Goal: Information Seeking & Learning: Learn about a topic

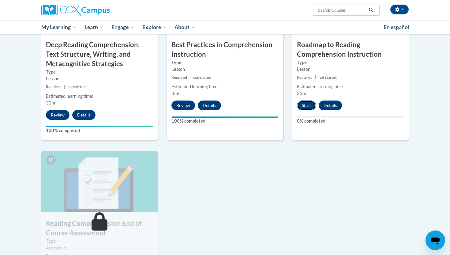
click at [305, 104] on button "Start" at bounding box center [306, 106] width 19 height 10
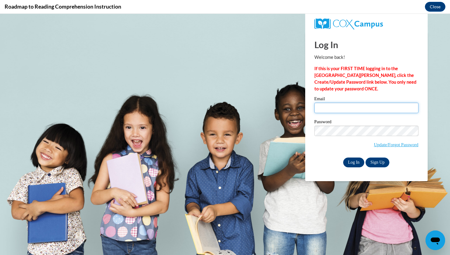
type input "djgonzalezherrer@valdosta.edu"
click at [351, 162] on input "Log In" at bounding box center [354, 163] width 21 height 10
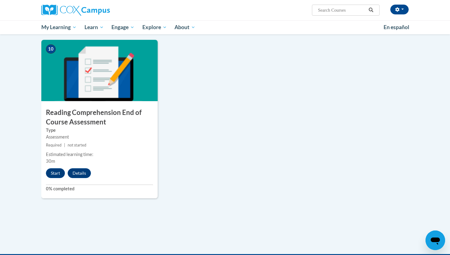
scroll to position [639, 0]
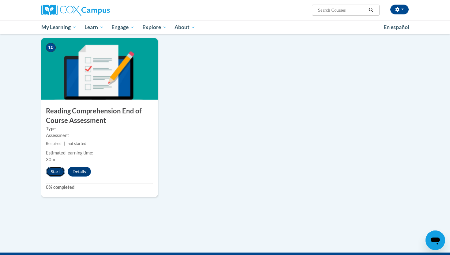
click at [55, 174] on button "Start" at bounding box center [55, 172] width 19 height 10
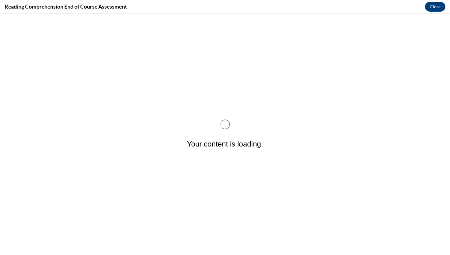
scroll to position [0, 0]
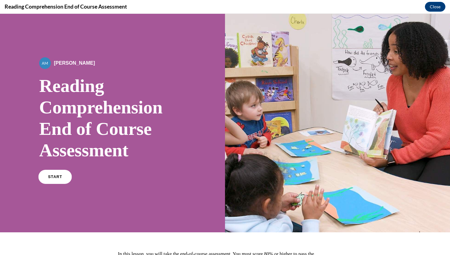
click at [53, 176] on span "START" at bounding box center [55, 177] width 14 height 5
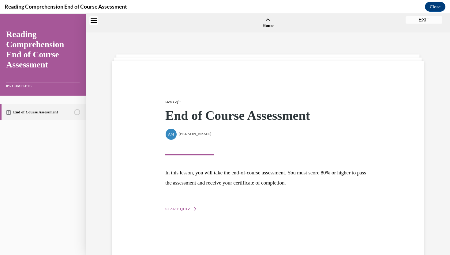
scroll to position [19, 0]
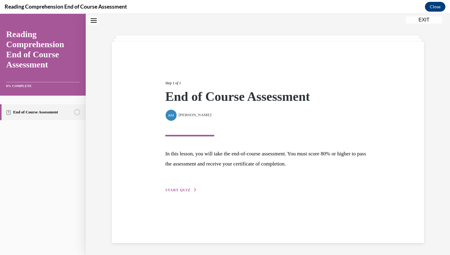
click at [183, 187] on div "Step 1 of 1 End of Course Assessment By Alexander Mackey Alexander Mackey In th…" at bounding box center [268, 129] width 215 height 127
click at [182, 190] on span "START QUIZ" at bounding box center [177, 190] width 25 height 4
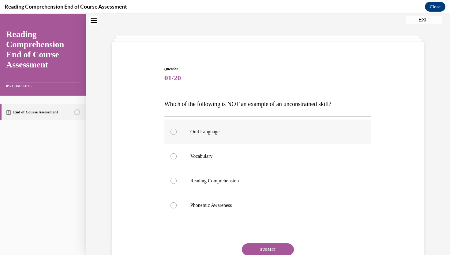
click at [214, 137] on label "Oral Language" at bounding box center [268, 132] width 207 height 25
click at [177, 135] on input "Oral Language" at bounding box center [174, 132] width 6 height 6
radio input "true"
click at [255, 250] on button "SUBMIT" at bounding box center [268, 249] width 52 height 12
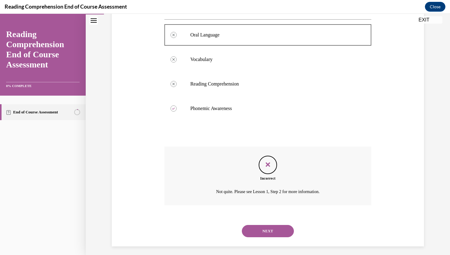
scroll to position [120, 0]
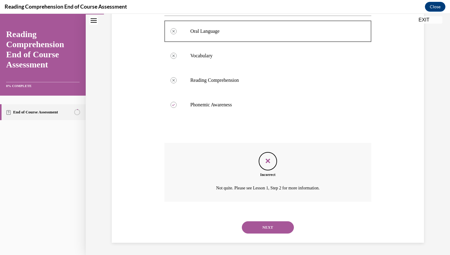
click at [258, 227] on button "NEXT" at bounding box center [268, 227] width 52 height 12
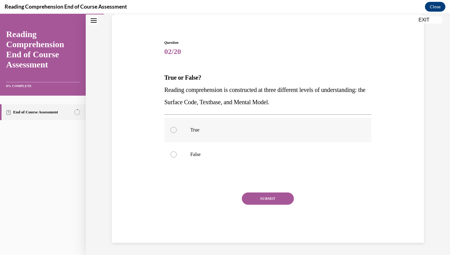
click at [205, 122] on label "True" at bounding box center [268, 130] width 207 height 25
click at [177, 127] on input "True" at bounding box center [174, 130] width 6 height 6
radio input "true"
click at [272, 198] on button "SUBMIT" at bounding box center [268, 198] width 52 height 12
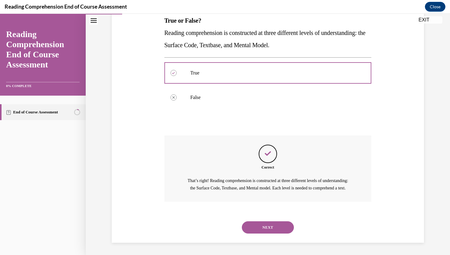
scroll to position [109, 0]
click at [271, 222] on button "NEXT" at bounding box center [268, 227] width 52 height 12
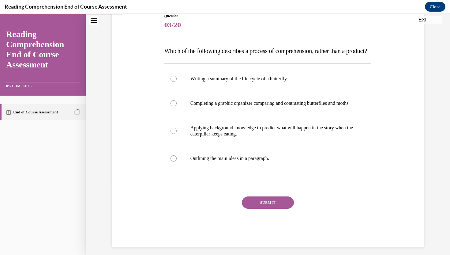
scroll to position [79, 0]
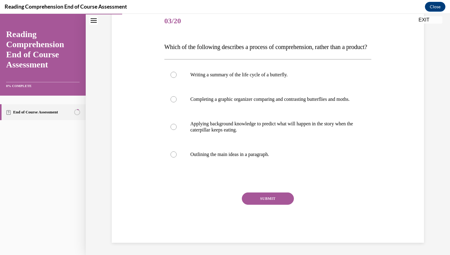
click at [359, 139] on label "Applying background knowledge to predict what will happen in the story when the…" at bounding box center [268, 127] width 207 height 31
click at [177, 130] on input "Applying background knowledge to predict what will happen in the story when the…" at bounding box center [174, 127] width 6 height 6
radio input "true"
click at [283, 205] on button "SUBMIT" at bounding box center [268, 198] width 52 height 12
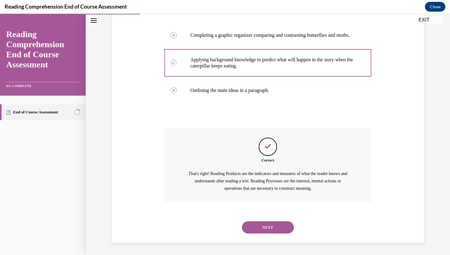
scroll to position [158, 0]
click at [280, 223] on button "NEXT" at bounding box center [268, 227] width 52 height 12
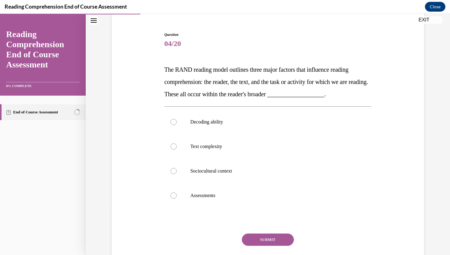
scroll to position [56, 0]
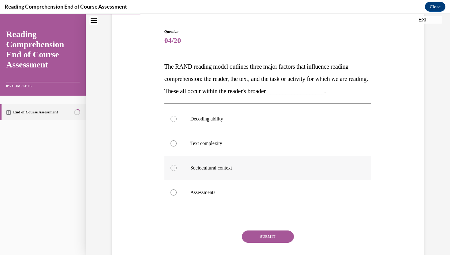
click at [325, 174] on label "Sociocultural context" at bounding box center [268, 168] width 207 height 25
click at [177, 171] on input "Sociocultural context" at bounding box center [174, 168] width 6 height 6
radio input "true"
click at [276, 240] on button "SUBMIT" at bounding box center [268, 236] width 52 height 12
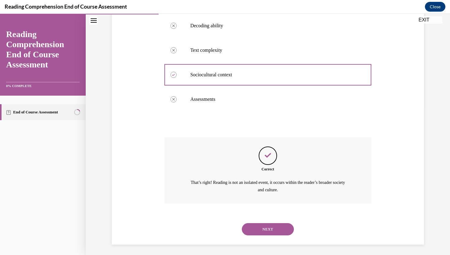
scroll to position [151, 0]
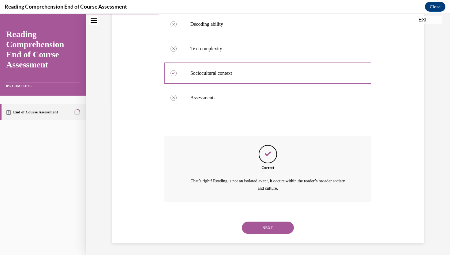
click at [273, 228] on button "NEXT" at bounding box center [268, 228] width 52 height 12
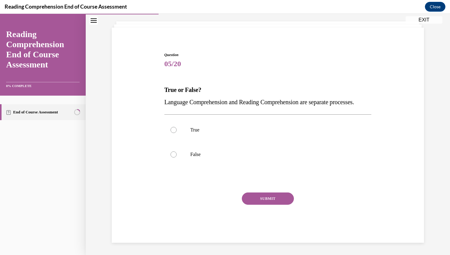
scroll to position [45, 0]
click at [211, 134] on label "True" at bounding box center [268, 130] width 207 height 25
click at [177, 133] on input "True" at bounding box center [174, 130] width 6 height 6
radio input "true"
click at [207, 151] on label "False" at bounding box center [268, 154] width 207 height 25
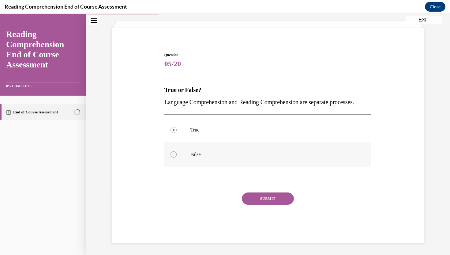
click at [177, 151] on input "False" at bounding box center [174, 154] width 6 height 6
radio input "true"
click at [258, 198] on button "SUBMIT" at bounding box center [268, 198] width 52 height 12
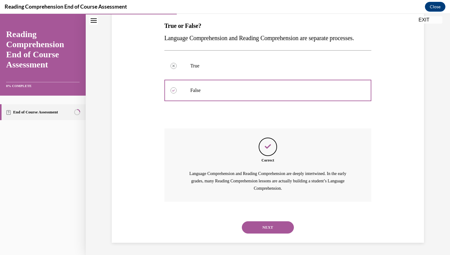
scroll to position [109, 0]
click at [260, 226] on button "NEXT" at bounding box center [268, 227] width 52 height 12
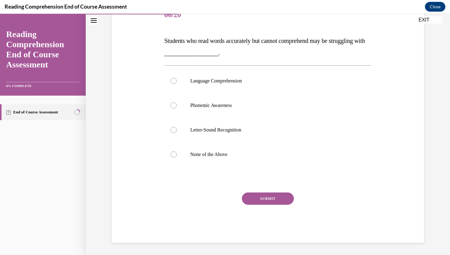
scroll to position [68, 0]
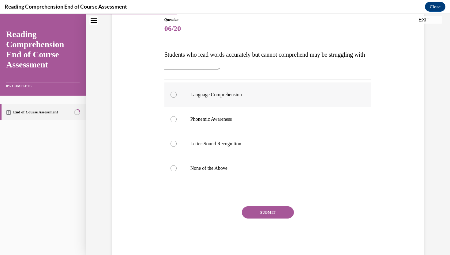
click at [250, 98] on label "Language Comprehension" at bounding box center [268, 94] width 207 height 25
click at [177, 98] on input "Language Comprehension" at bounding box center [174, 95] width 6 height 6
radio input "true"
click at [269, 212] on button "SUBMIT" at bounding box center [268, 212] width 52 height 12
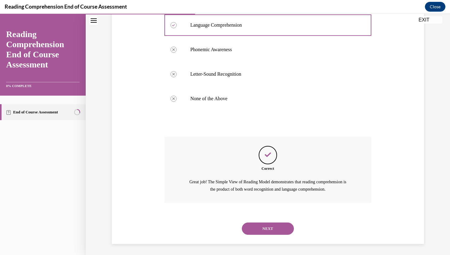
scroll to position [139, 0]
click at [268, 230] on button "NEXT" at bounding box center [268, 228] width 52 height 12
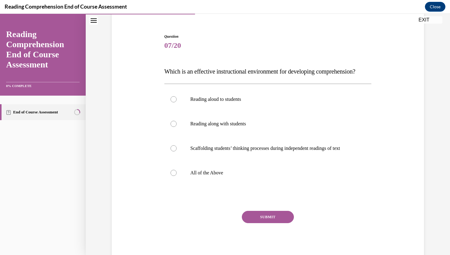
scroll to position [50, 0]
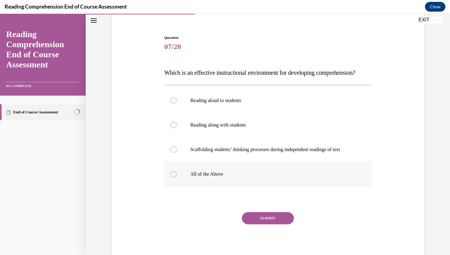
click at [207, 177] on p "All of the Above" at bounding box center [274, 174] width 166 height 6
click at [177, 177] on input "All of the Above" at bounding box center [174, 174] width 6 height 6
radio input "true"
click at [263, 224] on button "SUBMIT" at bounding box center [268, 218] width 52 height 12
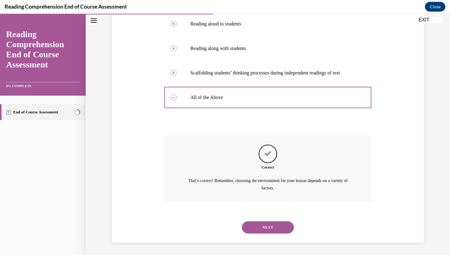
scroll to position [139, 0]
click at [263, 228] on button "NEXT" at bounding box center [268, 227] width 52 height 12
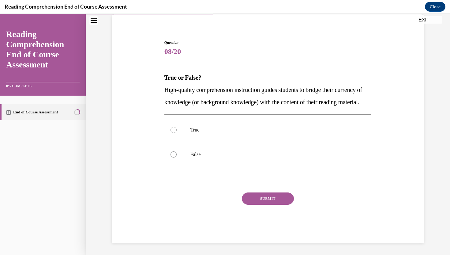
scroll to position [58, 0]
click at [207, 136] on label "True" at bounding box center [268, 130] width 207 height 25
click at [177, 133] on input "True" at bounding box center [174, 130] width 6 height 6
radio input "true"
click at [261, 200] on button "SUBMIT" at bounding box center [268, 198] width 52 height 12
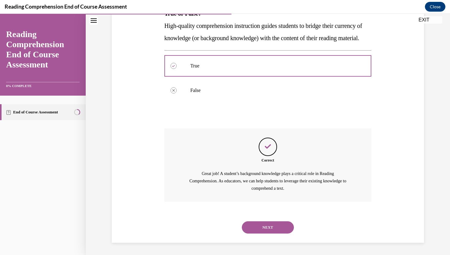
scroll to position [122, 0]
click at [263, 226] on button "NEXT" at bounding box center [268, 227] width 52 height 12
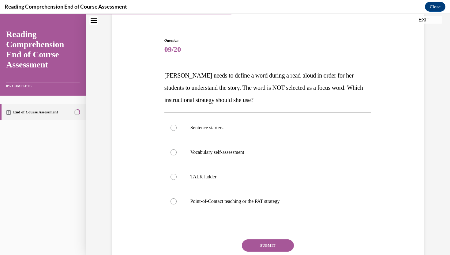
scroll to position [48, 0]
click at [293, 198] on p "Point-of-Contact teaching or the PAT strategy" at bounding box center [274, 201] width 166 height 6
click at [177, 198] on input "Point-of-Contact teaching or the PAT strategy" at bounding box center [174, 201] width 6 height 6
radio input "true"
click at [269, 243] on button "SUBMIT" at bounding box center [268, 245] width 52 height 12
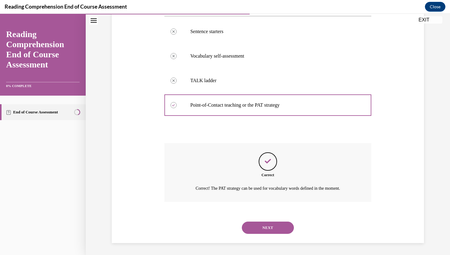
scroll to position [144, 0]
click at [269, 227] on button "NEXT" at bounding box center [268, 227] width 52 height 12
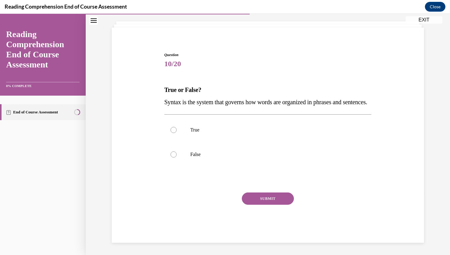
scroll to position [45, 0]
click at [196, 133] on p "True" at bounding box center [274, 130] width 166 height 6
click at [177, 133] on input "True" at bounding box center [174, 130] width 6 height 6
radio input "true"
click at [196, 133] on p "True" at bounding box center [274, 130] width 166 height 6
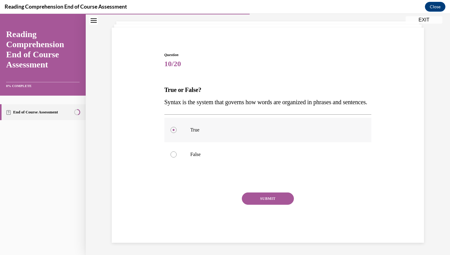
click at [177, 133] on input "True" at bounding box center [174, 130] width 6 height 6
click at [255, 199] on button "SUBMIT" at bounding box center [268, 198] width 52 height 12
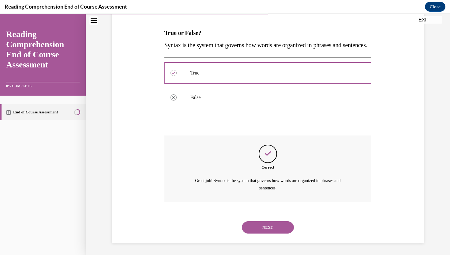
click at [262, 225] on button "NEXT" at bounding box center [268, 227] width 52 height 12
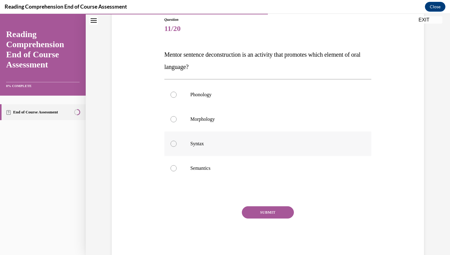
click at [210, 148] on label "Syntax" at bounding box center [268, 143] width 207 height 25
click at [177, 147] on input "Syntax" at bounding box center [174, 144] width 6 height 6
radio input "true"
click at [274, 211] on button "SUBMIT" at bounding box center [268, 212] width 52 height 12
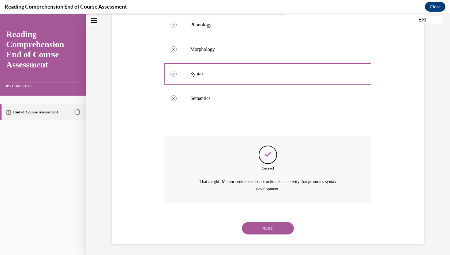
scroll to position [139, 0]
click at [270, 229] on button "NEXT" at bounding box center [268, 228] width 52 height 12
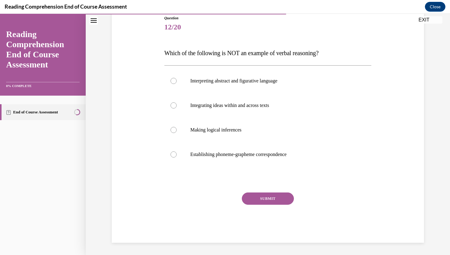
scroll to position [68, 0]
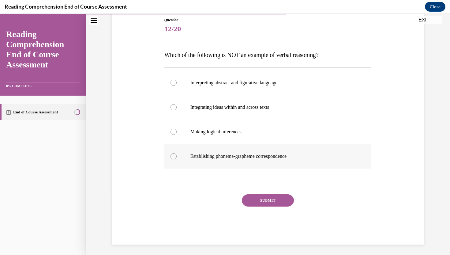
click at [206, 163] on label "Establishing phoneme-grapheme correspondence" at bounding box center [268, 156] width 207 height 25
click at [177, 159] on input "Establishing phoneme-grapheme correspondence" at bounding box center [174, 156] width 6 height 6
radio input "true"
click at [263, 201] on button "SUBMIT" at bounding box center [268, 200] width 52 height 12
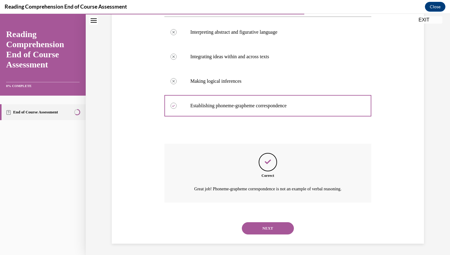
scroll to position [120, 0]
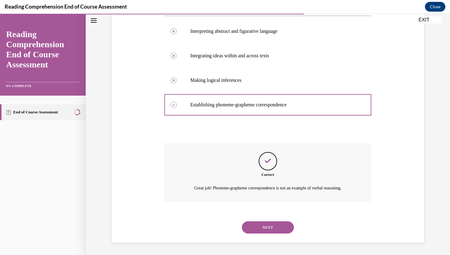
click at [271, 226] on button "NEXT" at bounding box center [268, 227] width 52 height 12
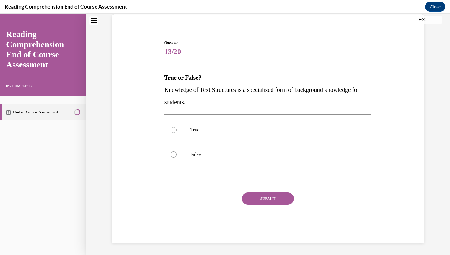
scroll to position [45, 0]
click at [295, 139] on label "True" at bounding box center [268, 130] width 207 height 25
click at [177, 133] on input "True" at bounding box center [174, 130] width 6 height 6
radio input "true"
click at [286, 196] on button "SUBMIT" at bounding box center [268, 198] width 52 height 12
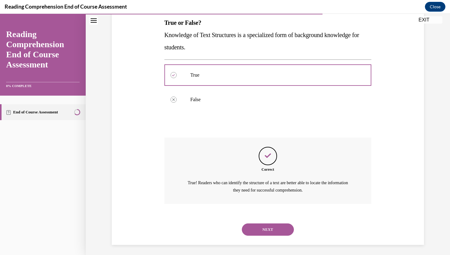
scroll to position [102, 0]
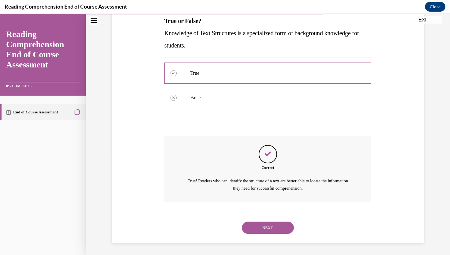
click at [279, 226] on button "NEXT" at bounding box center [268, 228] width 52 height 12
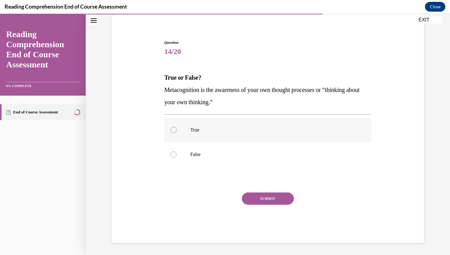
click at [209, 139] on label "True" at bounding box center [268, 130] width 207 height 25
click at [177, 133] on input "True" at bounding box center [174, 130] width 6 height 6
radio input "true"
click at [254, 204] on button "SUBMIT" at bounding box center [268, 198] width 52 height 12
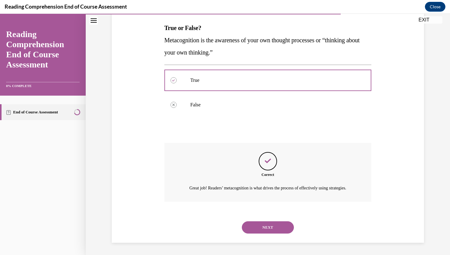
click at [265, 224] on button "NEXT" at bounding box center [268, 227] width 52 height 12
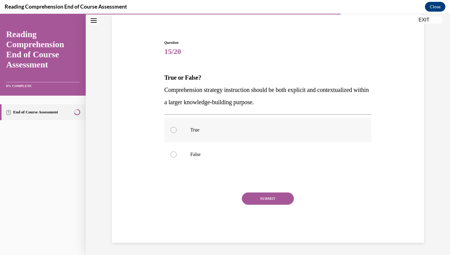
click at [219, 130] on p "True" at bounding box center [274, 130] width 166 height 6
click at [177, 130] on input "True" at bounding box center [174, 130] width 6 height 6
radio input "true"
click at [256, 198] on button "SUBMIT" at bounding box center [268, 198] width 52 height 12
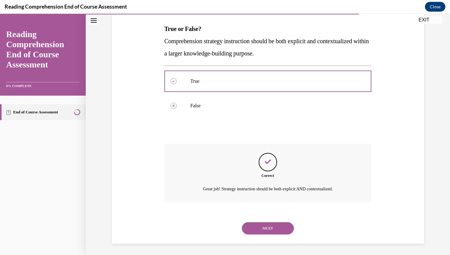
scroll to position [95, 0]
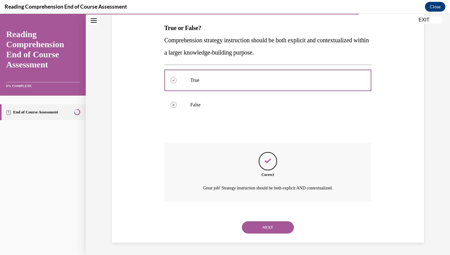
click at [265, 229] on button "NEXT" at bounding box center [268, 227] width 52 height 12
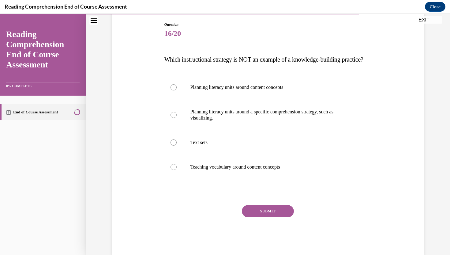
scroll to position [66, 0]
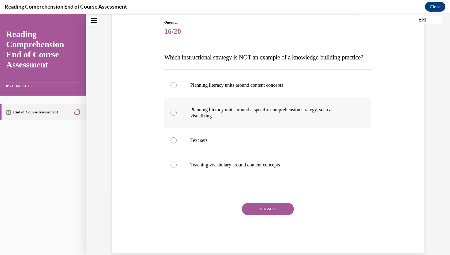
click at [330, 128] on label "Planning literacy units around a specific comprehension strategy, such as visua…" at bounding box center [268, 112] width 207 height 31
click at [177, 116] on input "Planning literacy units around a specific comprehension strategy, such as visua…" at bounding box center [174, 113] width 6 height 6
radio input "true"
click at [277, 215] on button "SUBMIT" at bounding box center [268, 209] width 52 height 12
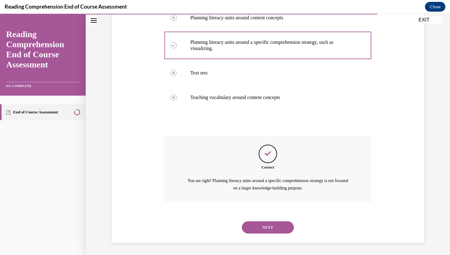
scroll to position [145, 0]
click at [277, 229] on button "NEXT" at bounding box center [268, 227] width 52 height 12
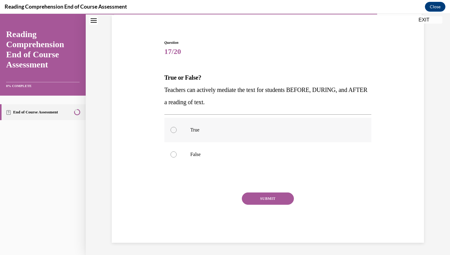
click at [204, 131] on p "True" at bounding box center [274, 130] width 166 height 6
click at [177, 131] on input "True" at bounding box center [174, 130] width 6 height 6
radio input "true"
click at [271, 196] on button "SUBMIT" at bounding box center [268, 198] width 52 height 12
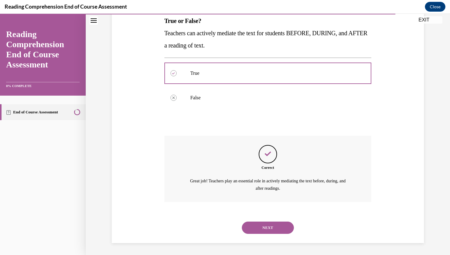
click at [279, 233] on button "NEXT" at bounding box center [268, 228] width 52 height 12
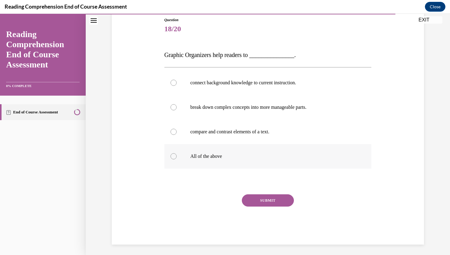
click at [207, 161] on label "All of the above" at bounding box center [268, 156] width 207 height 25
click at [177, 159] on input "All of the above" at bounding box center [174, 156] width 6 height 6
radio input "true"
click at [255, 202] on button "SUBMIT" at bounding box center [268, 200] width 52 height 12
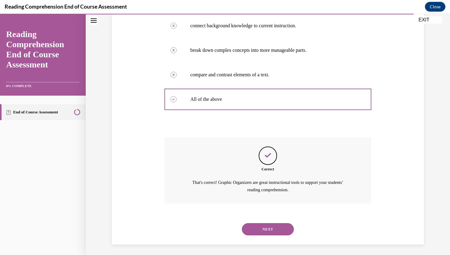
scroll to position [127, 0]
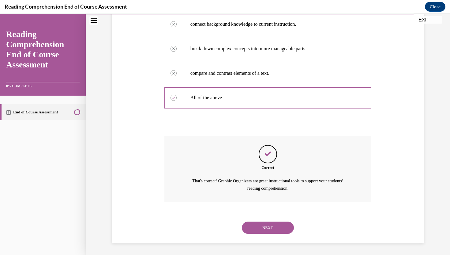
click at [254, 227] on button "NEXT" at bounding box center [268, 228] width 52 height 12
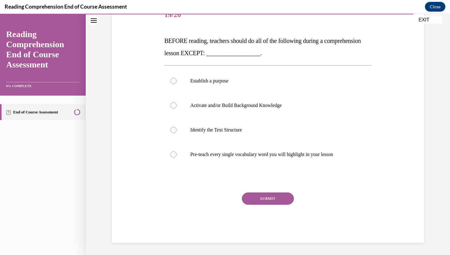
scroll to position [68, 0]
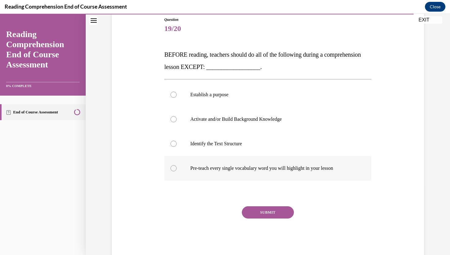
click at [261, 180] on label "Pre-teach every single vocabulary word you will highlight in your lesson" at bounding box center [268, 168] width 207 height 25
click at [177, 171] on input "Pre-teach every single vocabulary word you will highlight in your lesson" at bounding box center [174, 168] width 6 height 6
radio input "true"
click at [275, 213] on button "SUBMIT" at bounding box center [268, 212] width 52 height 12
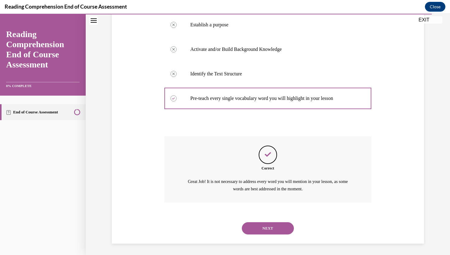
scroll to position [139, 0]
click at [268, 228] on button "NEXT" at bounding box center [268, 228] width 52 height 12
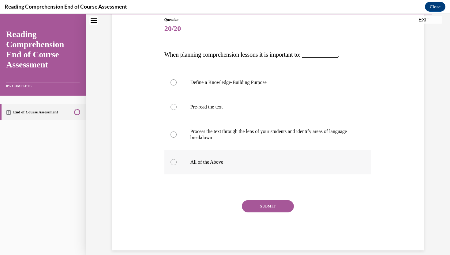
click at [208, 162] on p "All of the Above" at bounding box center [274, 162] width 166 height 6
click at [177, 162] on input "All of the Above" at bounding box center [174, 162] width 6 height 6
radio input "true"
click at [271, 215] on div "SUBMIT" at bounding box center [268, 215] width 207 height 31
click at [271, 200] on div "Question 20/20 When planning comprehension lessons it is important to: ________…" at bounding box center [268, 134] width 207 height 234
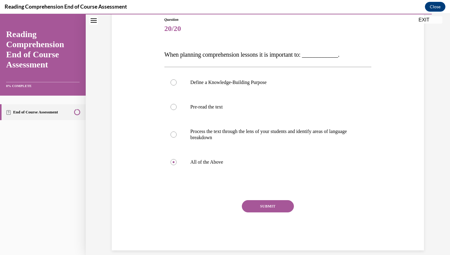
click at [271, 203] on button "SUBMIT" at bounding box center [268, 206] width 52 height 12
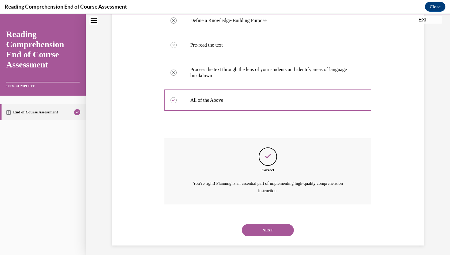
scroll to position [133, 0]
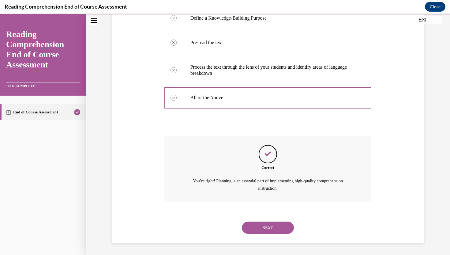
click at [271, 223] on button "NEXT" at bounding box center [268, 228] width 52 height 12
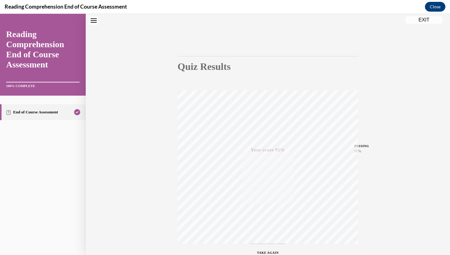
scroll to position [0, 0]
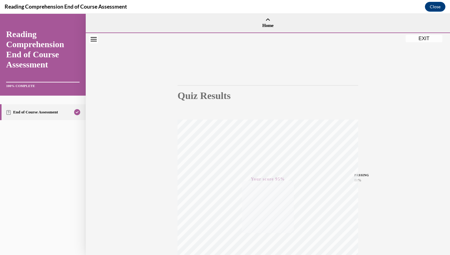
click at [414, 41] on button "EXIT" at bounding box center [424, 38] width 37 height 7
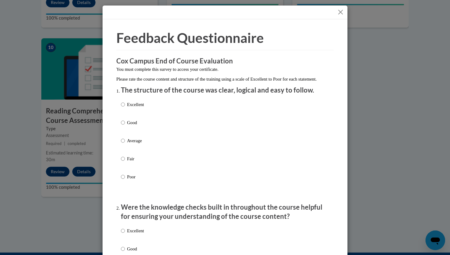
click at [133, 133] on label "Good" at bounding box center [132, 127] width 23 height 17
click at [125, 126] on input "Good" at bounding box center [123, 122] width 4 height 7
radio input "true"
click at [138, 108] on p "Excellent" at bounding box center [135, 104] width 17 height 7
click at [125, 108] on input "Excellent" at bounding box center [123, 104] width 4 height 7
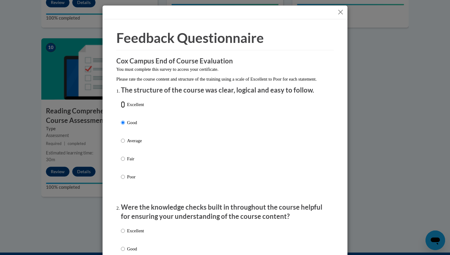
radio input "true"
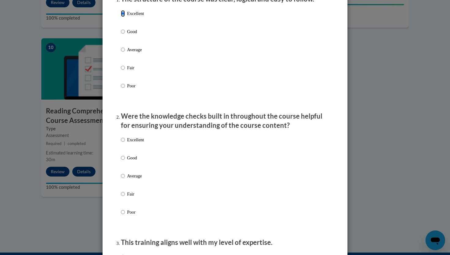
scroll to position [94, 0]
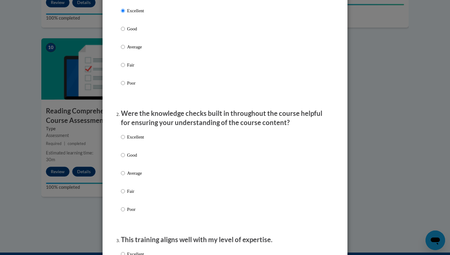
click at [136, 149] on label "Excellent" at bounding box center [132, 142] width 23 height 17
click at [125, 140] on input "Excellent" at bounding box center [123, 137] width 4 height 7
radio input "true"
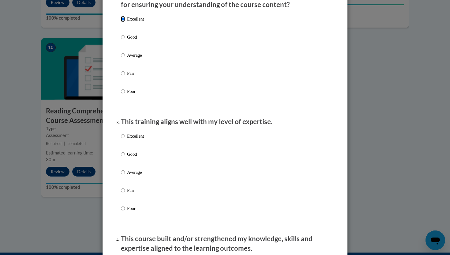
scroll to position [213, 0]
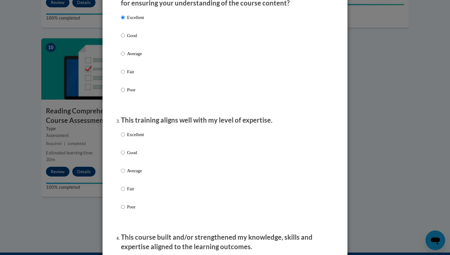
click at [137, 145] on label "Excellent" at bounding box center [132, 139] width 23 height 17
click at [125, 138] on input "Excellent" at bounding box center [123, 134] width 4 height 7
radio input "true"
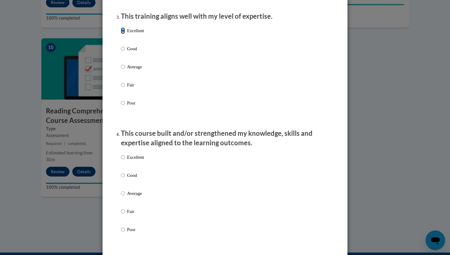
scroll to position [332, 0]
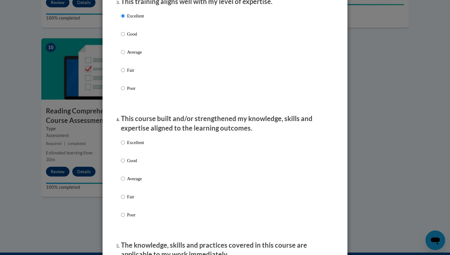
click at [137, 145] on p "Excellent" at bounding box center [135, 142] width 17 height 7
click at [125, 145] on input "Excellent" at bounding box center [123, 142] width 4 height 7
radio input "true"
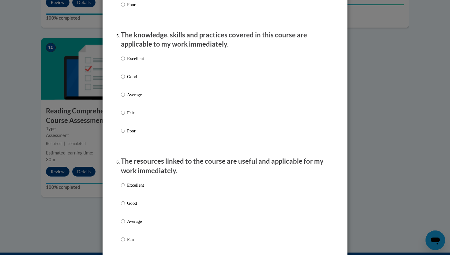
scroll to position [544, 0]
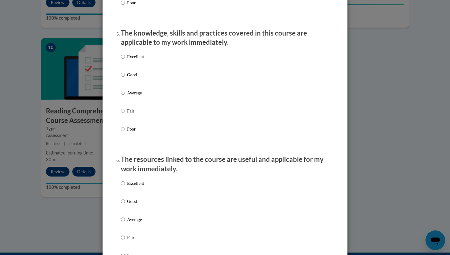
click at [137, 67] on label "Excellent" at bounding box center [132, 61] width 23 height 17
click at [125, 60] on input "Excellent" at bounding box center [123, 56] width 4 height 7
radio input "true"
click at [137, 187] on p "Excellent" at bounding box center [135, 183] width 17 height 7
click at [125, 187] on input "Excellent" at bounding box center [123, 183] width 4 height 7
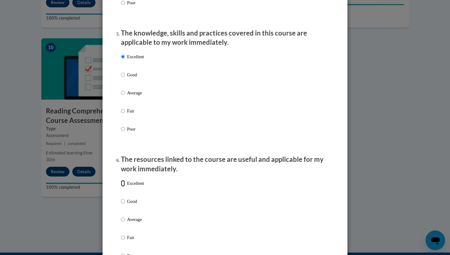
radio input "true"
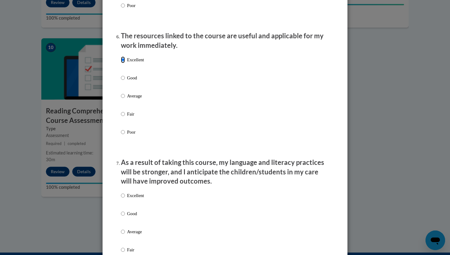
scroll to position [675, 0]
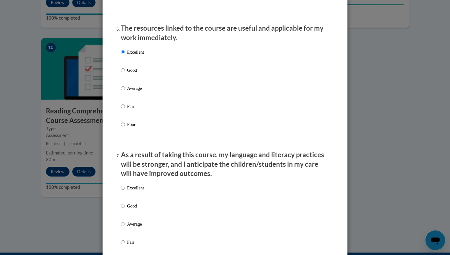
click at [137, 189] on div "Excellent Good Average Fair Poor" at bounding box center [132, 228] width 23 height 95
click at [137, 191] on p "Excellent" at bounding box center [135, 187] width 17 height 7
click at [125, 191] on input "Excellent" at bounding box center [123, 187] width 4 height 7
radio input "true"
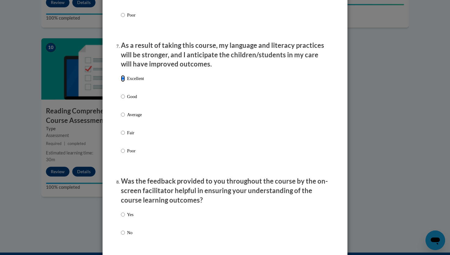
scroll to position [785, 0]
click at [129, 217] on p "Yes" at bounding box center [130, 214] width 6 height 7
click at [125, 217] on input "Yes" at bounding box center [123, 214] width 4 height 7
radio input "true"
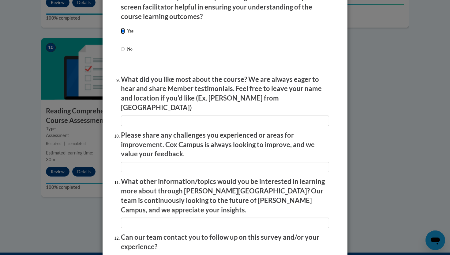
scroll to position [969, 0]
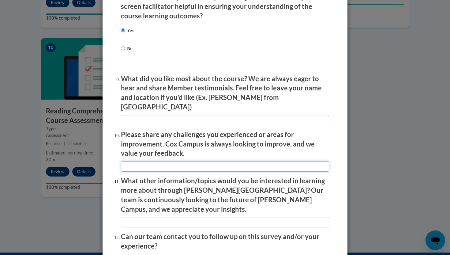
click at [181, 167] on input "textbox" at bounding box center [225, 166] width 208 height 10
click at [168, 163] on input "textbox" at bounding box center [225, 166] width 208 height 10
click at [169, 162] on input "textbox" at bounding box center [225, 166] width 208 height 10
click at [190, 166] on input "textbox" at bounding box center [225, 166] width 208 height 10
click at [170, 162] on input "textbox" at bounding box center [225, 166] width 208 height 10
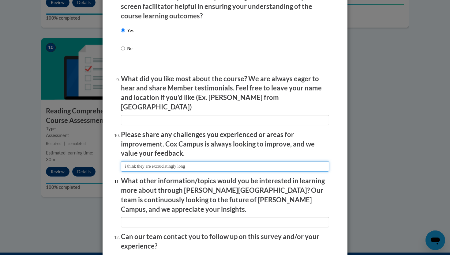
click at [126, 164] on input "textbox" at bounding box center [225, 166] width 208 height 10
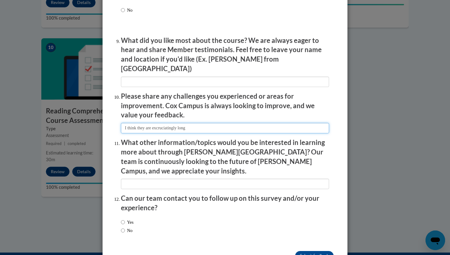
scroll to position [1007, 0]
type input "I think they are excruciatingly long"
click at [130, 227] on label "No" at bounding box center [127, 230] width 12 height 7
click at [125, 227] on input "No" at bounding box center [123, 230] width 4 height 7
radio input "true"
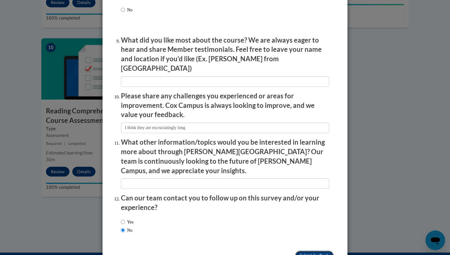
click at [308, 251] on input "Submit feedback" at bounding box center [314, 256] width 39 height 10
